Goal: Transaction & Acquisition: Book appointment/travel/reservation

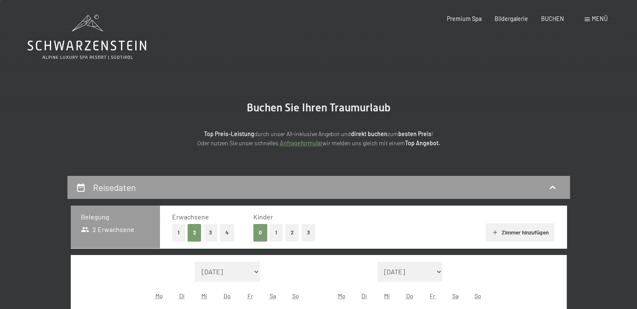
scroll to position [126, 0]
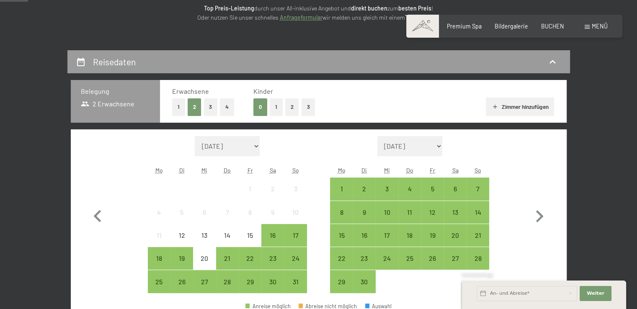
click at [179, 106] on button "1" at bounding box center [178, 106] width 13 height 17
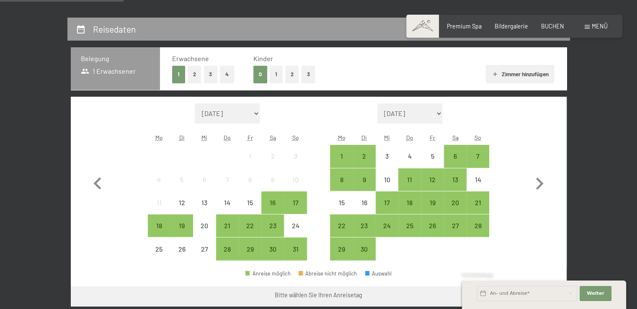
scroll to position [167, 0]
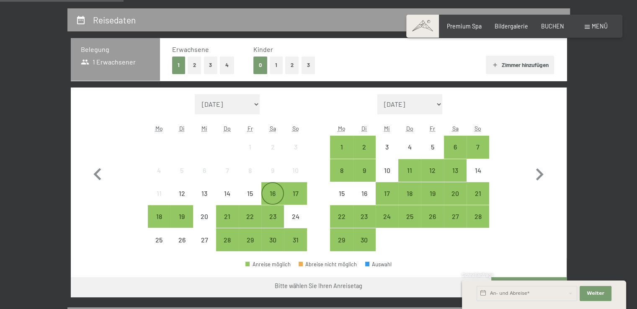
click at [269, 192] on div "16" at bounding box center [272, 200] width 21 height 21
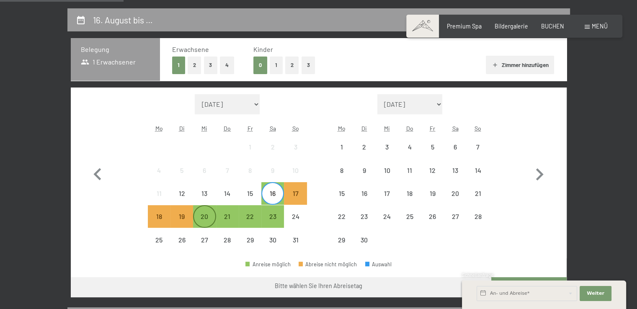
click at [208, 215] on div "20" at bounding box center [204, 223] width 21 height 21
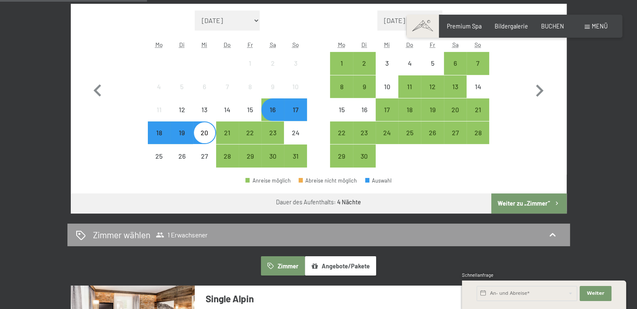
click at [514, 207] on button "Weiter zu „Zimmer“" at bounding box center [528, 203] width 75 height 20
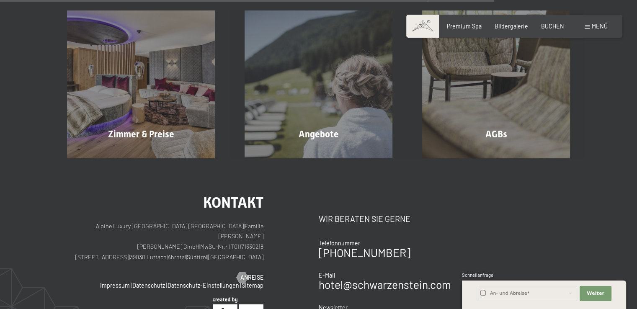
scroll to position [754, 0]
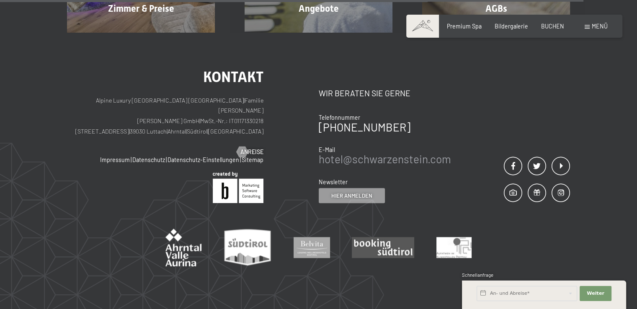
click at [373, 156] on link "hotel@ no-spam. schwarzenstein. no-spam. com" at bounding box center [385, 158] width 132 height 13
click at [360, 156] on link "hotel@ no-spam. schwarzenstein. no-spam. com" at bounding box center [385, 158] width 132 height 13
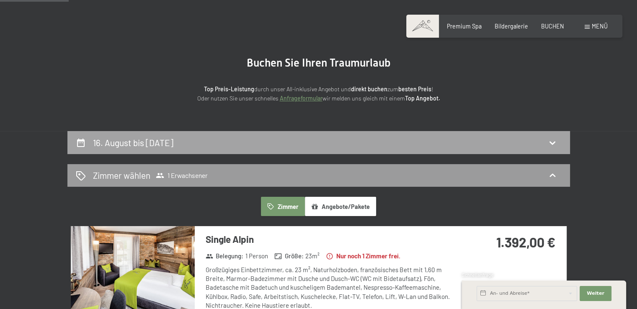
scroll to position [0, 0]
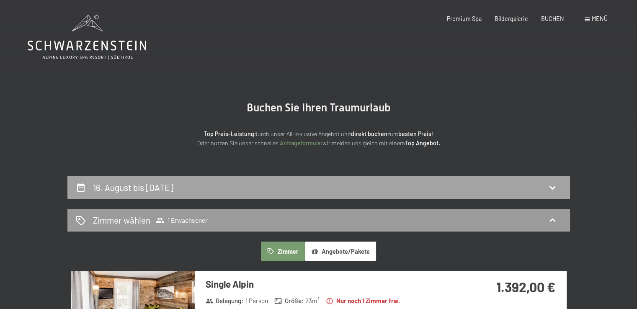
click at [149, 187] on h2 "16. August bis [DATE]" at bounding box center [133, 187] width 80 height 10
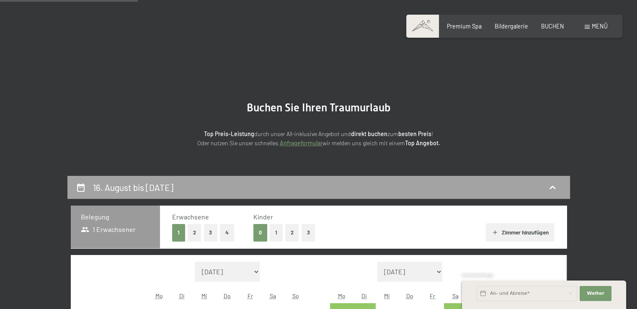
scroll to position [176, 0]
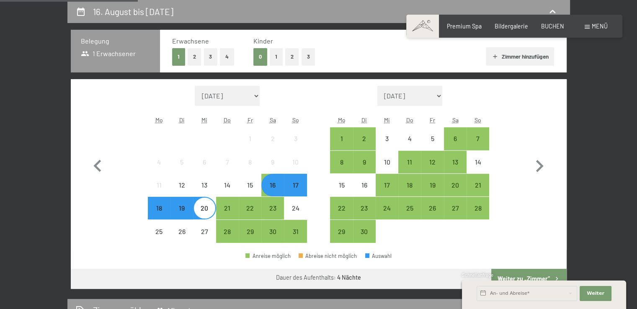
click at [196, 56] on button "2" at bounding box center [195, 56] width 14 height 17
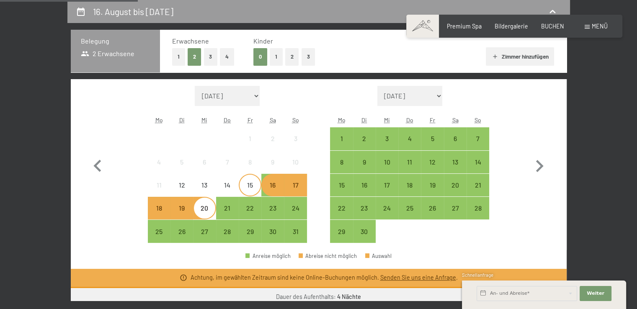
click at [246, 184] on div "15" at bounding box center [250, 192] width 21 height 21
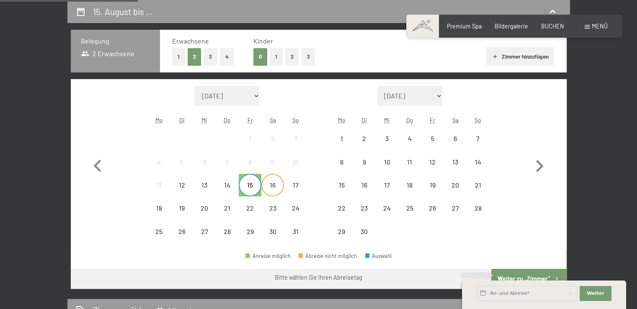
click at [270, 189] on div "16" at bounding box center [272, 192] width 21 height 21
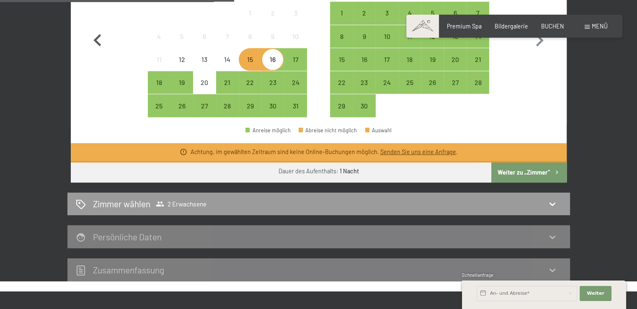
scroll to position [260, 0]
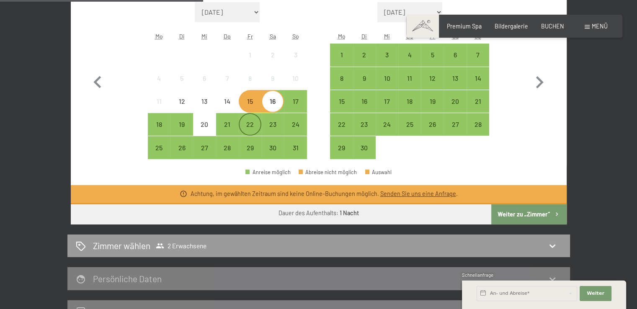
click at [253, 131] on div "22" at bounding box center [250, 131] width 21 height 21
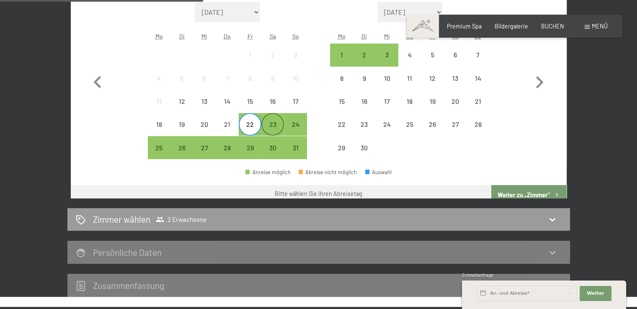
click at [276, 130] on div "23" at bounding box center [272, 131] width 21 height 21
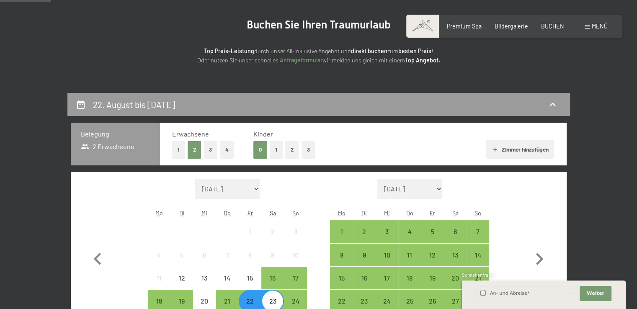
scroll to position [84, 0]
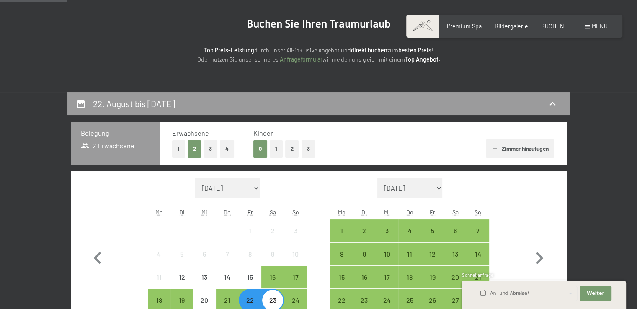
click at [181, 151] on button "1" at bounding box center [178, 148] width 13 height 17
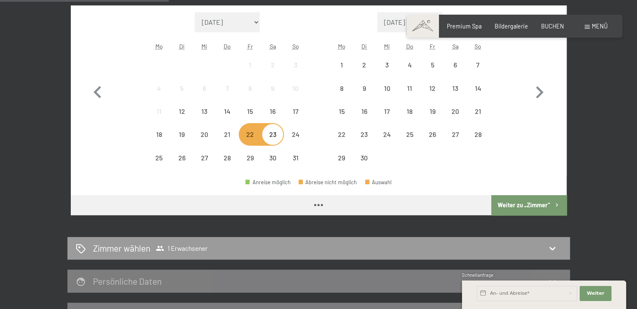
scroll to position [251, 0]
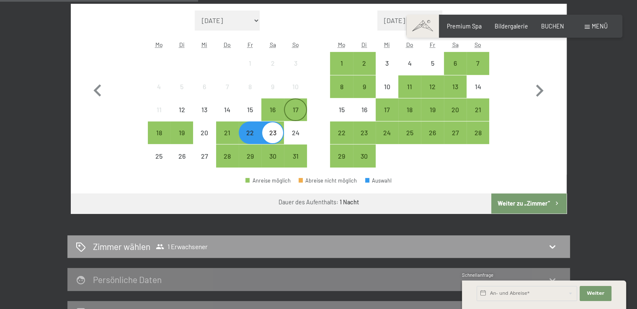
click at [300, 111] on div "17" at bounding box center [295, 116] width 21 height 21
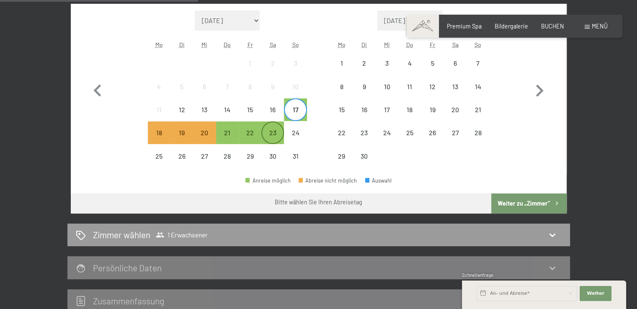
click at [274, 136] on div "23" at bounding box center [272, 139] width 21 height 21
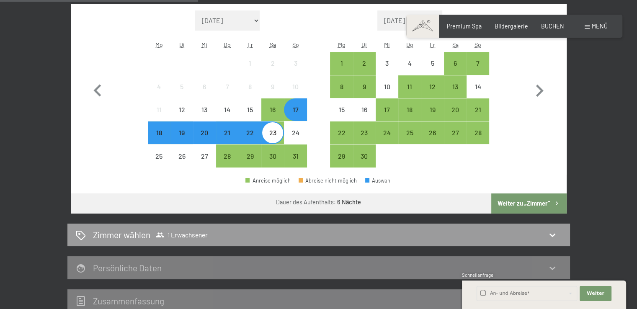
click at [243, 142] on div "22" at bounding box center [250, 139] width 21 height 21
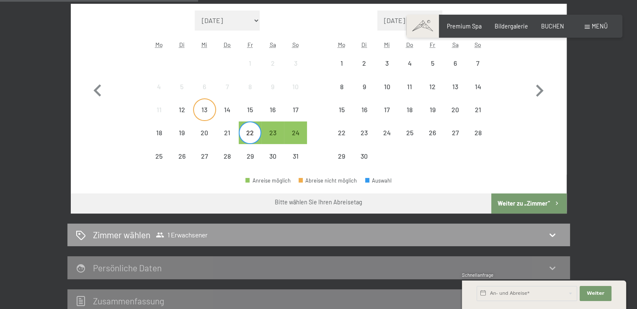
click at [209, 118] on div "13" at bounding box center [204, 116] width 21 height 21
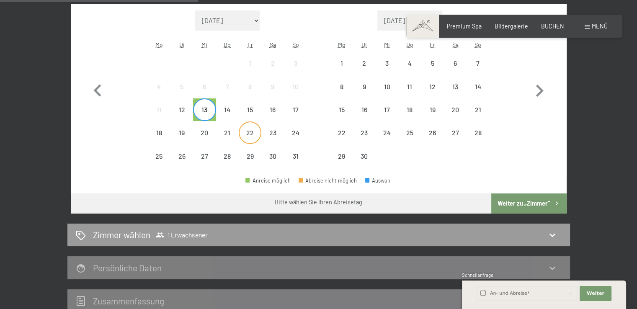
click at [249, 134] on div "22" at bounding box center [250, 139] width 21 height 21
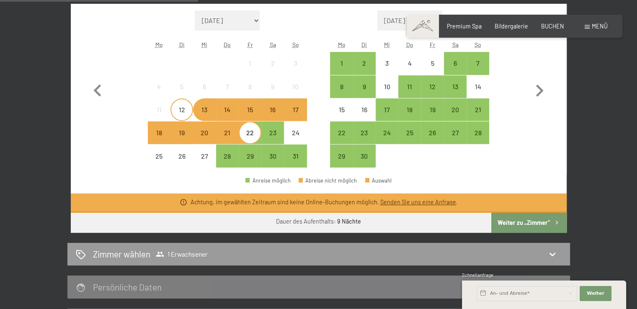
click at [179, 114] on div "12" at bounding box center [181, 116] width 21 height 21
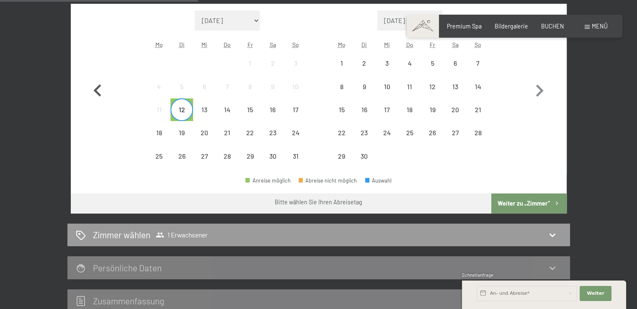
click at [95, 89] on icon "button" at bounding box center [97, 91] width 24 height 24
click at [255, 137] on div "22" at bounding box center [250, 139] width 21 height 21
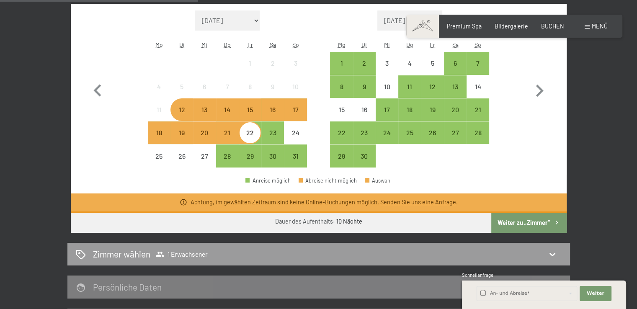
click at [248, 133] on div "22" at bounding box center [250, 139] width 21 height 21
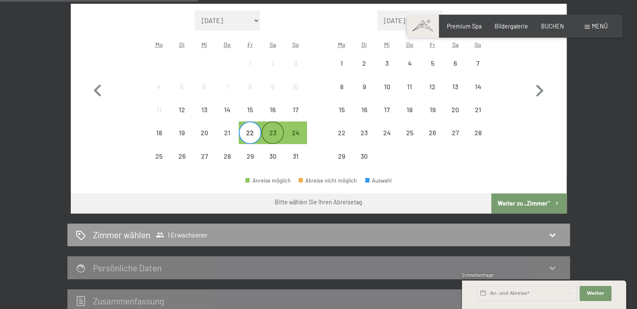
click at [269, 135] on div "23" at bounding box center [272, 139] width 21 height 21
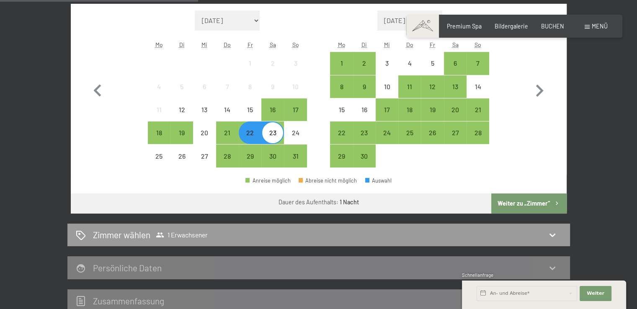
click at [506, 199] on button "Weiter zu „Zimmer“" at bounding box center [528, 203] width 75 height 20
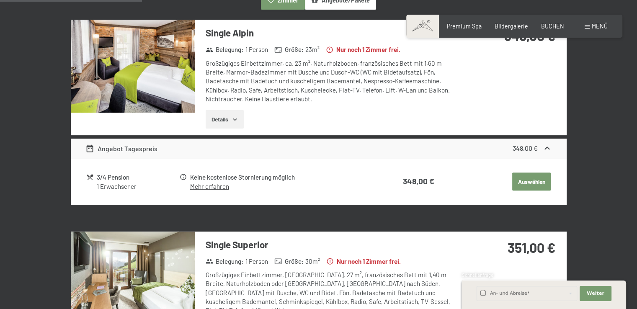
scroll to position [176, 0]
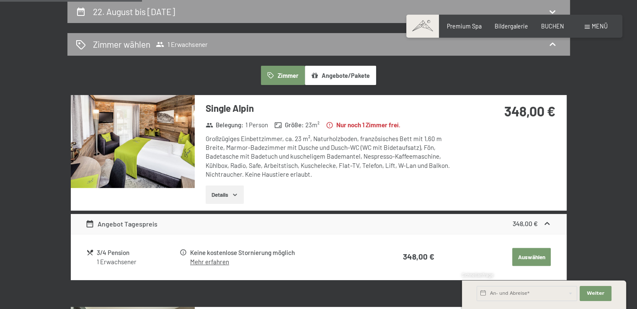
click at [173, 139] on img at bounding box center [133, 141] width 124 height 93
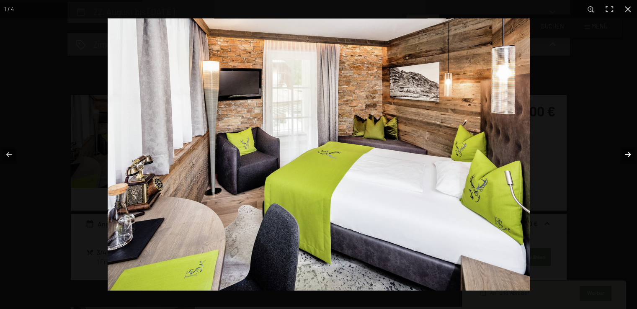
click at [627, 156] on button "button" at bounding box center [622, 155] width 29 height 42
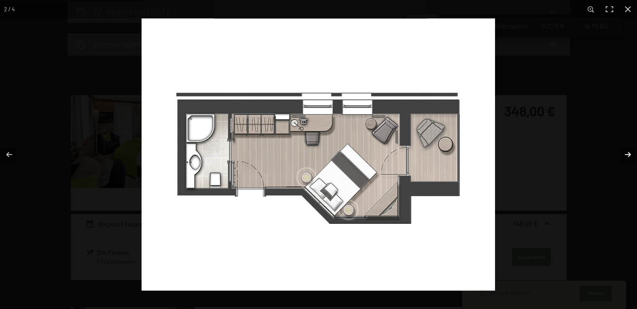
click at [627, 156] on button "button" at bounding box center [622, 155] width 29 height 42
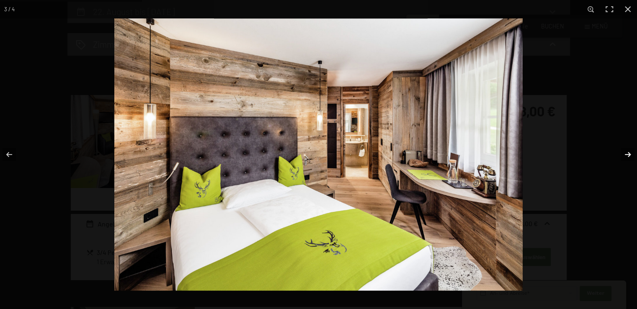
click at [627, 156] on button "button" at bounding box center [622, 155] width 29 height 42
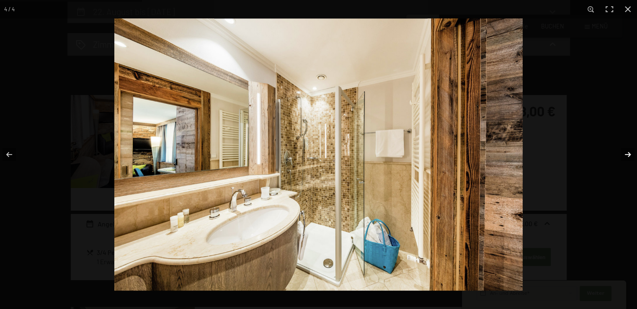
click at [627, 156] on button "button" at bounding box center [622, 155] width 29 height 42
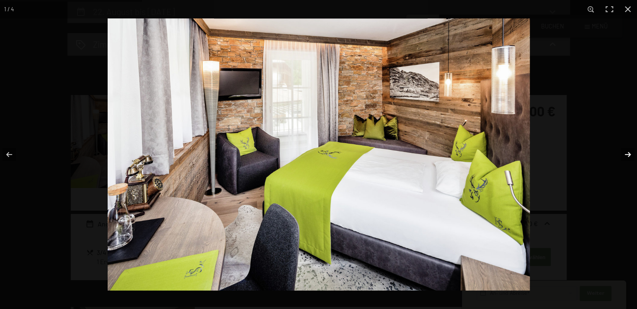
click at [627, 156] on button "button" at bounding box center [622, 155] width 29 height 42
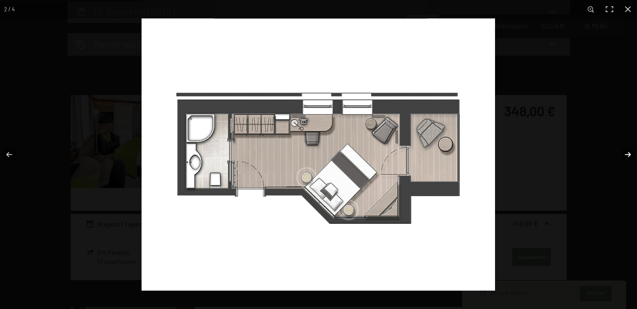
click at [627, 156] on button "button" at bounding box center [622, 155] width 29 height 42
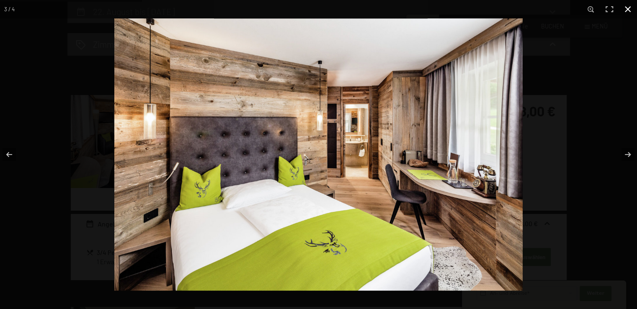
click at [631, 5] on button "button" at bounding box center [627, 9] width 18 height 18
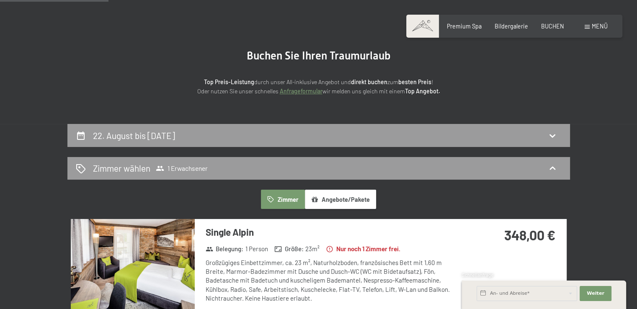
scroll to position [0, 0]
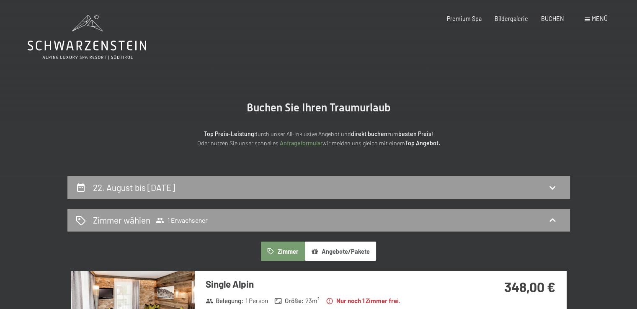
click at [175, 188] on h2 "22. August bis [DATE]" at bounding box center [134, 187] width 82 height 10
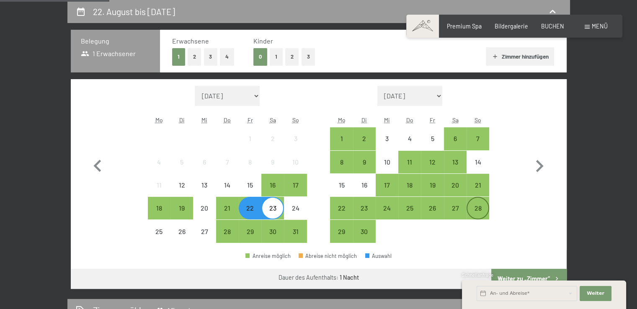
click at [469, 206] on div "28" at bounding box center [477, 215] width 21 height 21
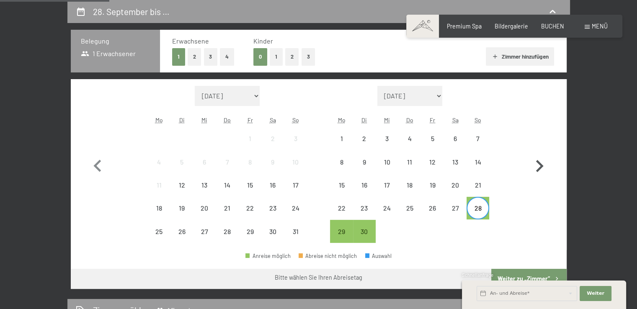
click at [539, 165] on icon "button" at bounding box center [540, 166] width 8 height 12
select select "[DATE]"
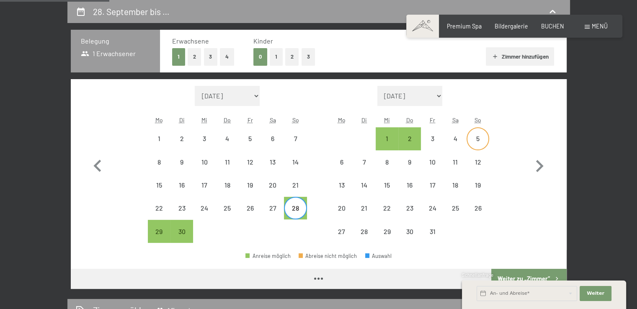
select select "[DATE]"
click at [455, 140] on div "4" at bounding box center [455, 145] width 21 height 21
select select "[DATE]"
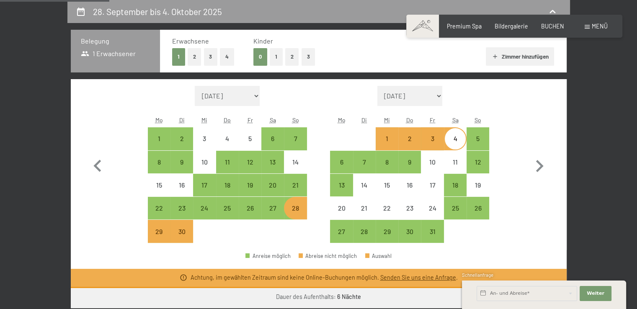
click at [198, 57] on button "2" at bounding box center [195, 56] width 14 height 17
select select "[DATE]"
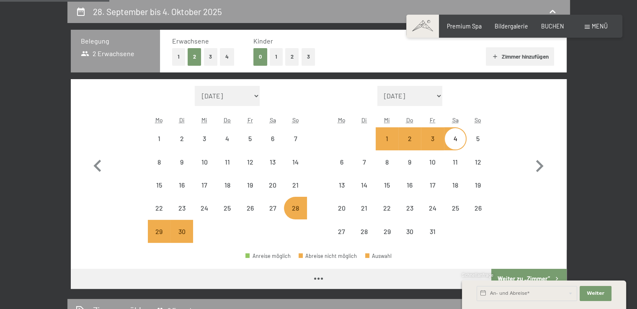
click at [292, 62] on button "2" at bounding box center [292, 56] width 14 height 17
select select "[DATE]"
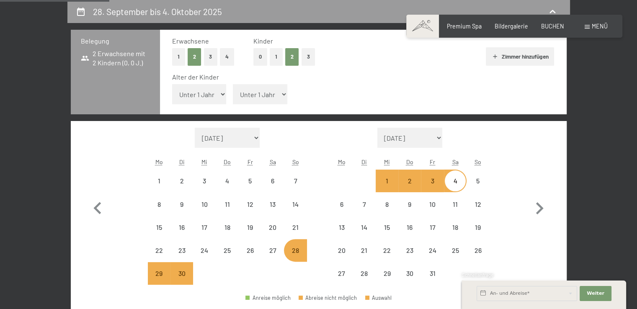
select select "[DATE]"
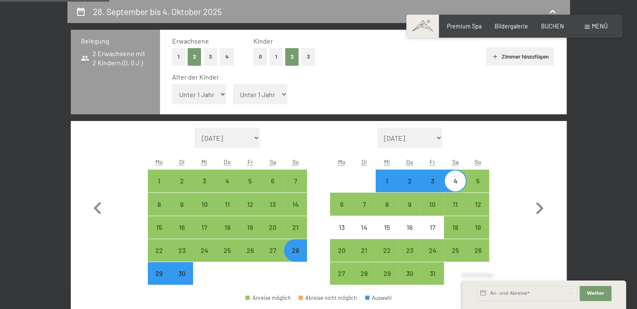
click at [216, 91] on select "Unter 1 Jahr 1 Jahr 2 Jahre 3 Jahre 4 Jahre 5 Jahre 6 Jahre 7 Jahre 8 Jahre 9 J…" at bounding box center [199, 94] width 54 height 20
select select "4"
click at [172, 84] on select "Unter 1 Jahr 1 Jahr 2 Jahre 3 Jahre 4 Jahre 5 Jahre 6 Jahre 7 Jahre 8 Jahre 9 J…" at bounding box center [199, 94] width 54 height 20
select select "[DATE]"
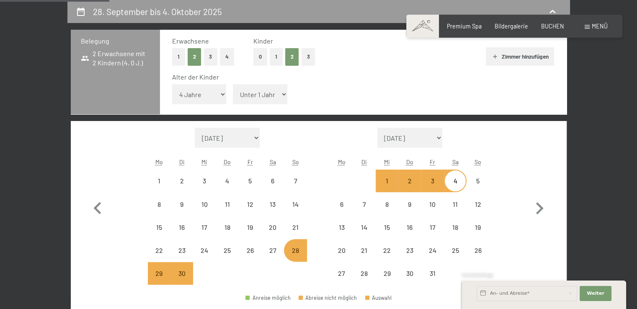
click at [281, 93] on select "Unter 1 Jahr 1 Jahr 2 Jahre 3 Jahre 4 Jahre 5 Jahre 6 Jahre 7 Jahre 8 Jahre 9 J…" at bounding box center [260, 94] width 54 height 20
select select "[DATE]"
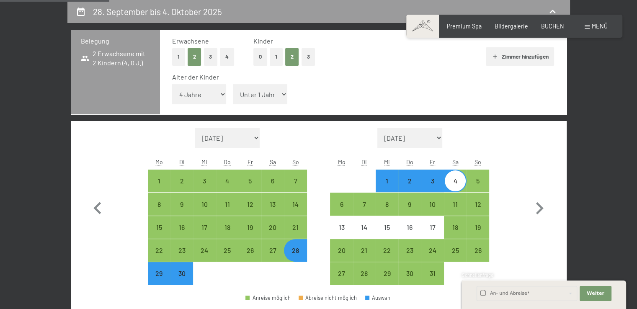
select select "4"
click at [233, 84] on select "Unter 1 Jahr 1 Jahr 2 Jahre 3 Jahre 4 Jahre 5 Jahre 6 Jahre 7 Jahre 8 Jahre 9 J…" at bounding box center [260, 94] width 54 height 20
select select "[DATE]"
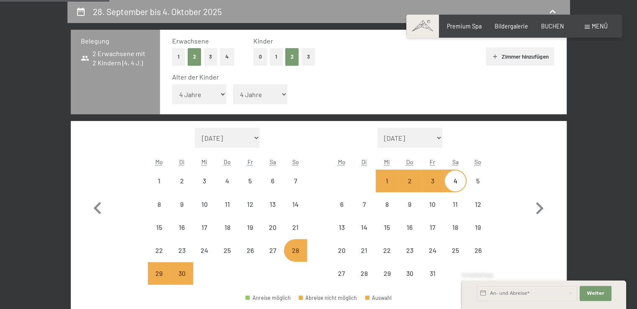
select select "[DATE]"
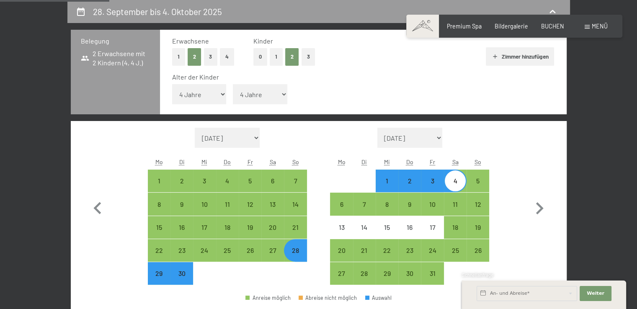
click at [453, 183] on div "4" at bounding box center [455, 188] width 21 height 21
select select "[DATE]"
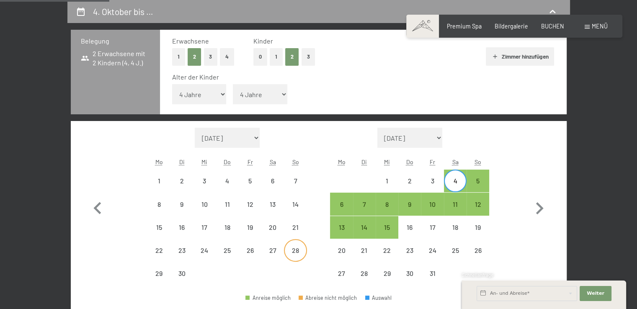
click at [287, 249] on div "28" at bounding box center [295, 257] width 21 height 21
select select "[DATE]"
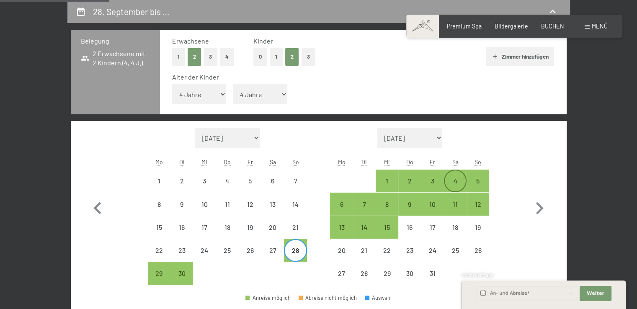
click at [452, 186] on div "4" at bounding box center [455, 188] width 21 height 21
select select "[DATE]"
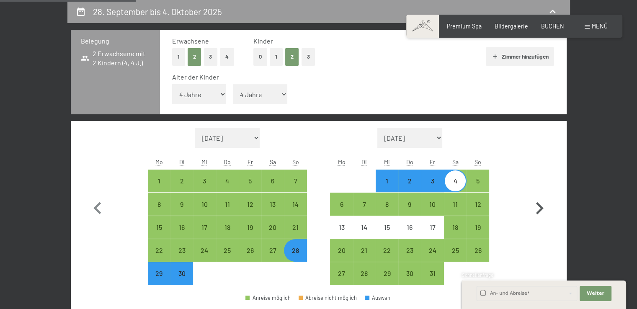
scroll to position [301, 0]
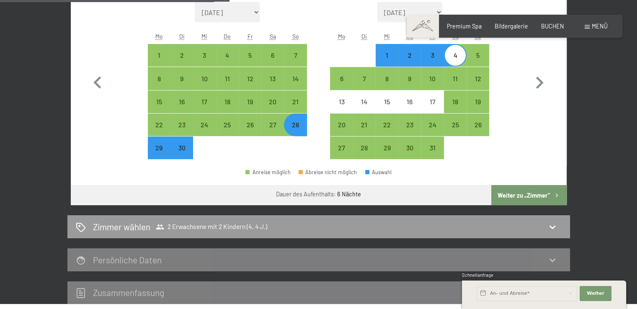
click at [541, 198] on button "Weiter zu „Zimmer“" at bounding box center [528, 195] width 75 height 20
select select "[DATE]"
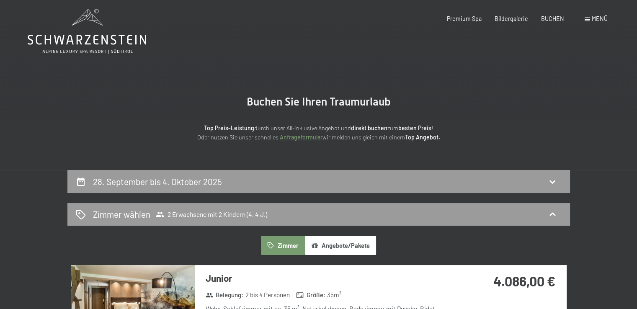
scroll to position [0, 0]
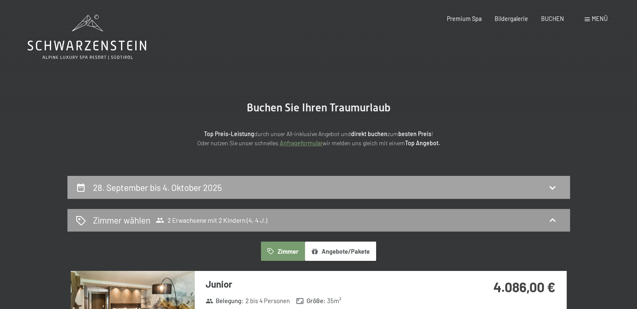
click at [150, 190] on h2 "28. September bis 4. Oktober 2025" at bounding box center [157, 187] width 129 height 10
select select "4"
select select "[DATE]"
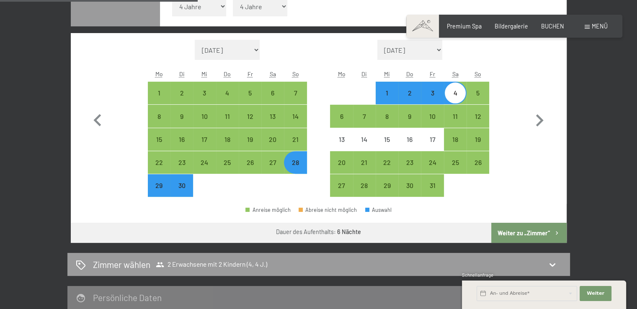
scroll to position [260, 0]
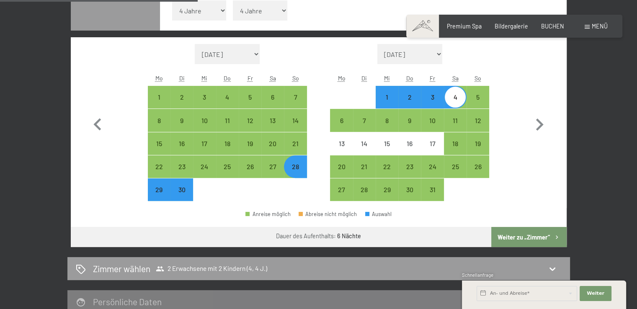
click at [531, 235] on button "Weiter zu „Zimmer“" at bounding box center [528, 237] width 75 height 20
select select "[DATE]"
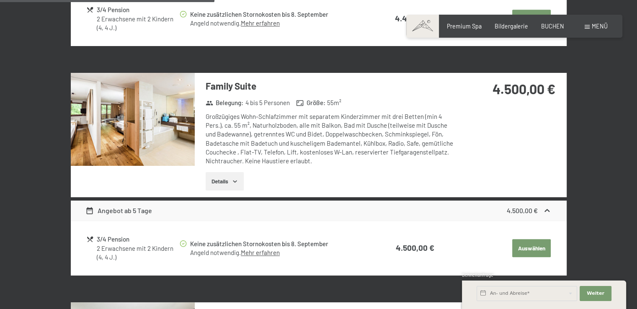
scroll to position [888, 0]
